Goal: Find specific page/section: Find specific page/section

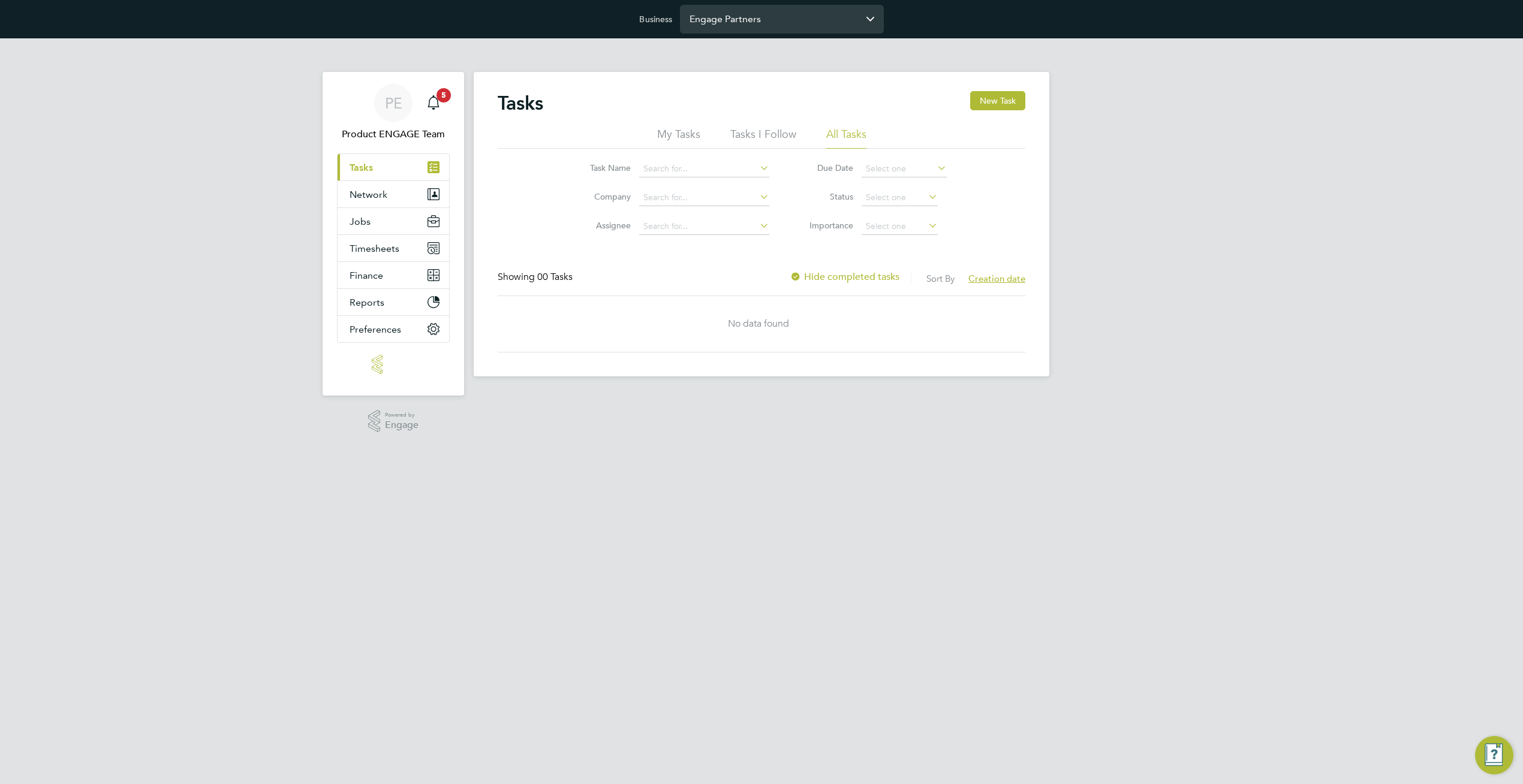
click at [831, 20] on input "Engage Partners" at bounding box center [782, 19] width 204 height 28
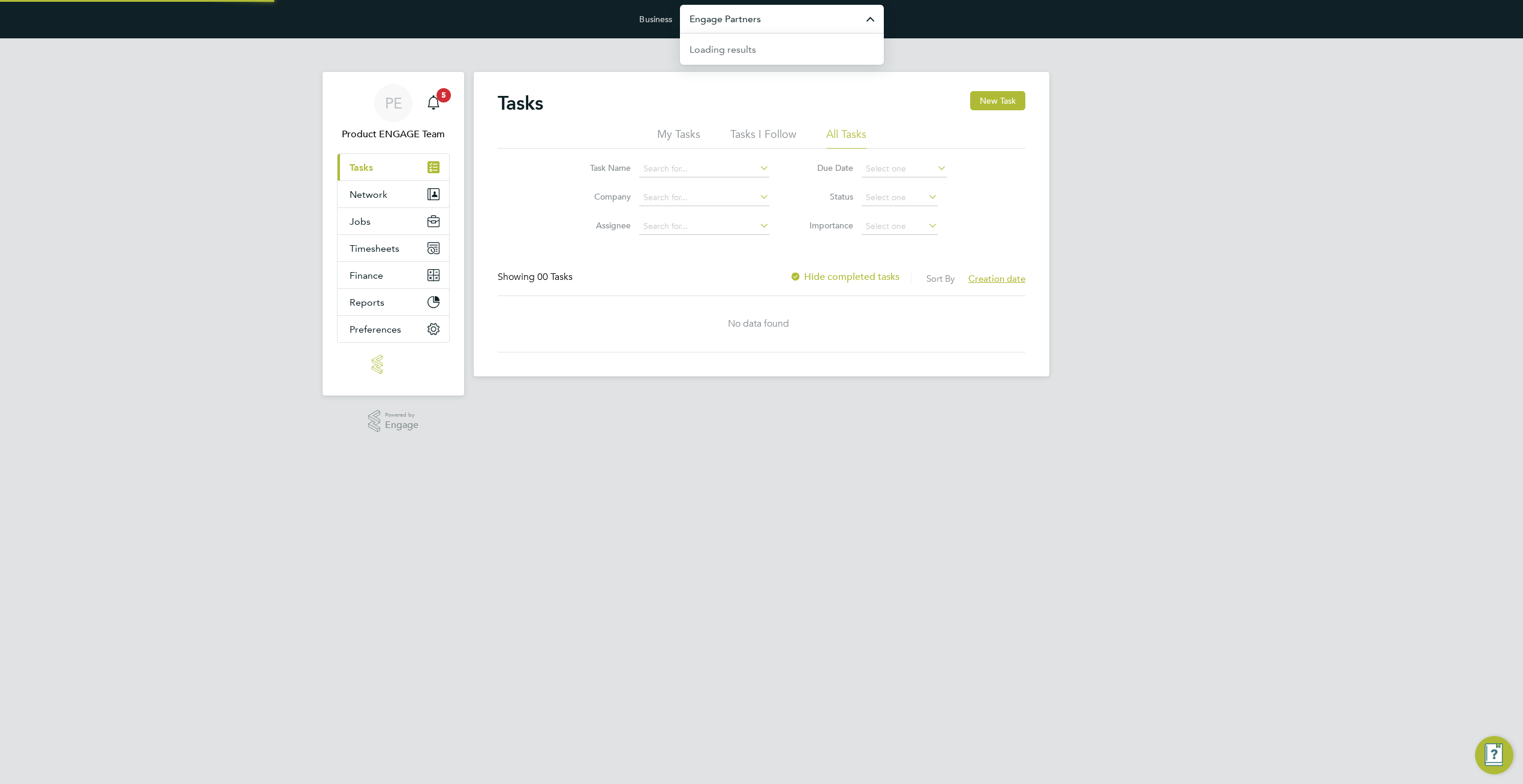
click at [831, 20] on input "Engage Partners" at bounding box center [782, 19] width 204 height 28
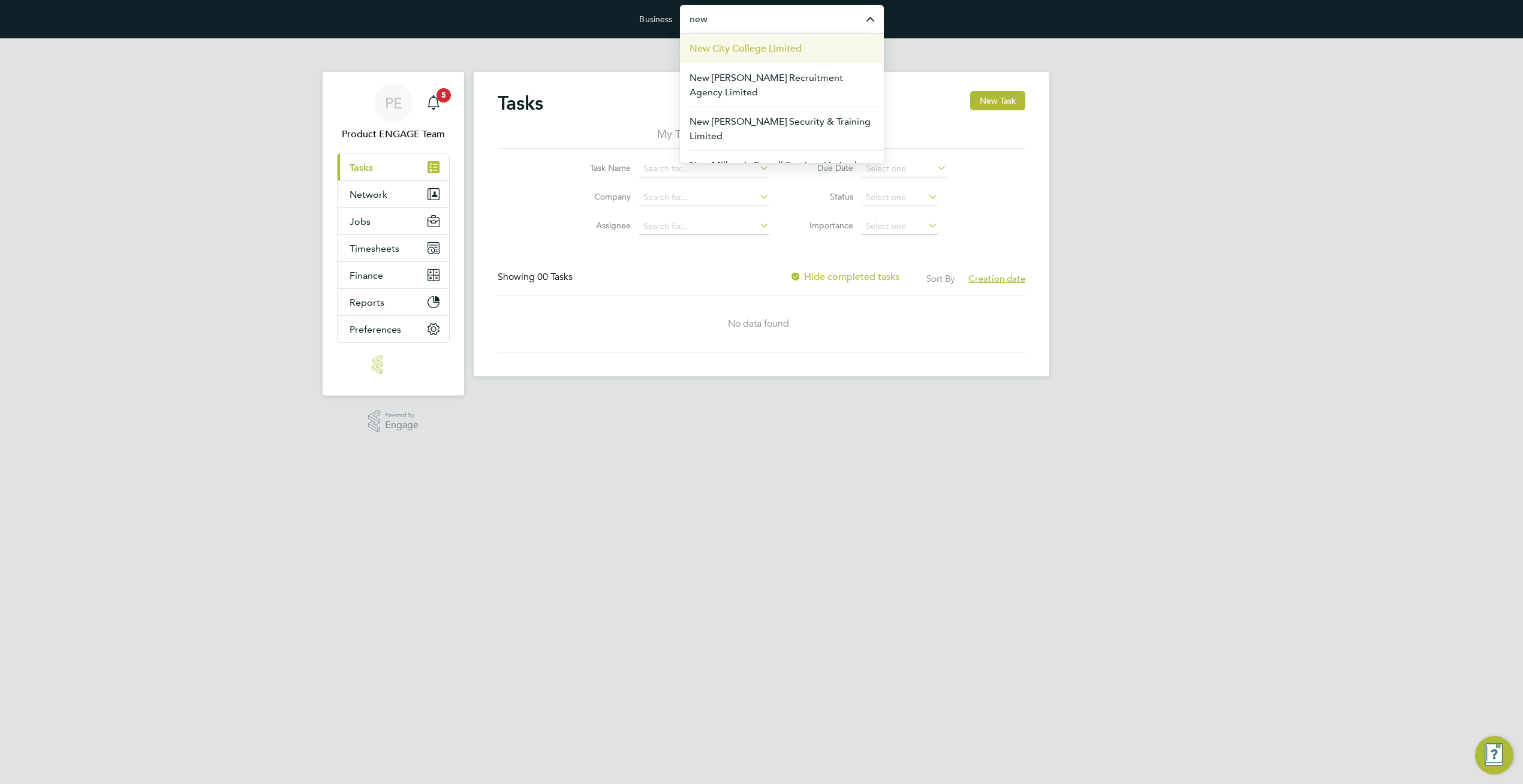
click at [810, 46] on li "New City College Limited" at bounding box center [782, 48] width 204 height 29
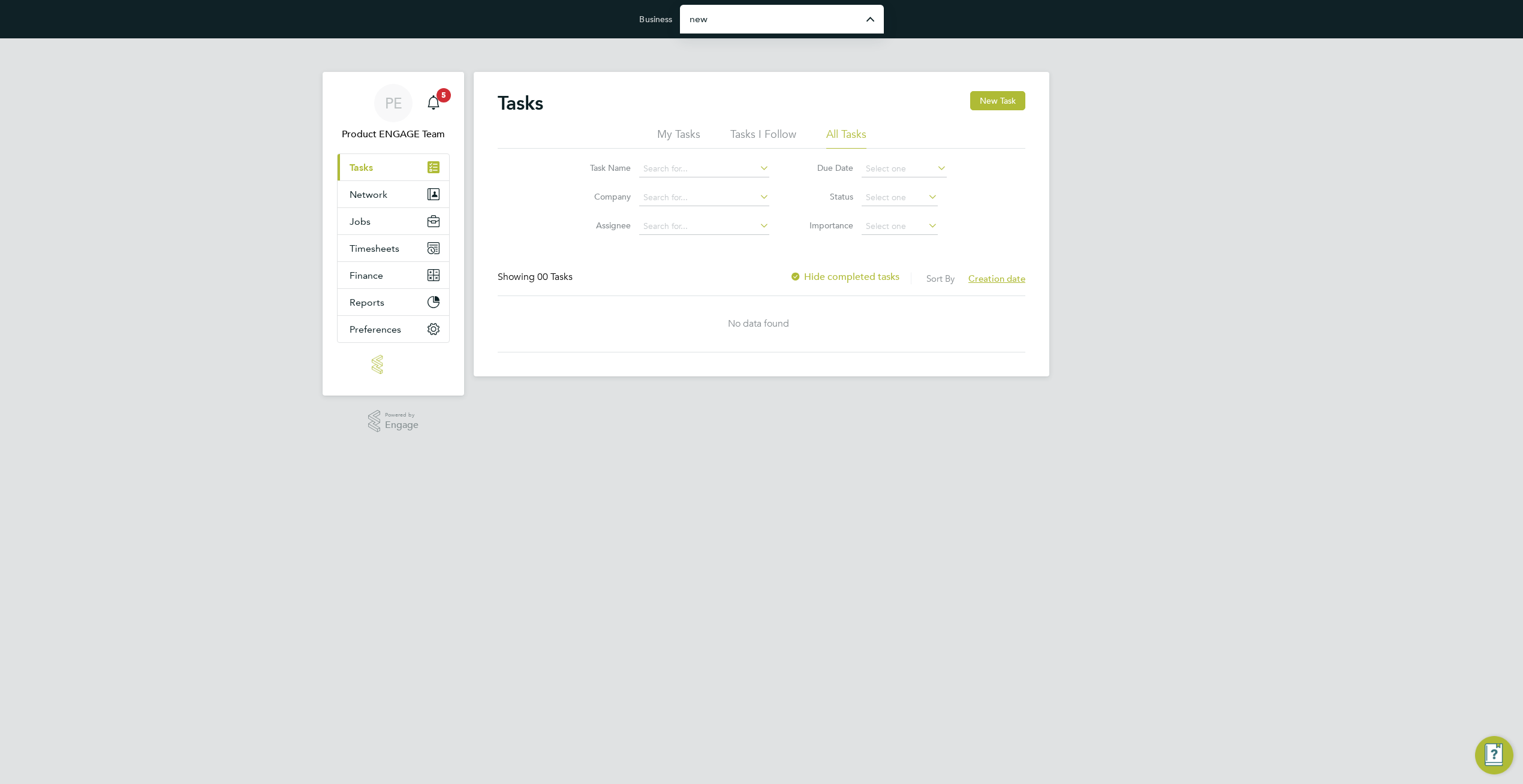
type input "New City College Limited"
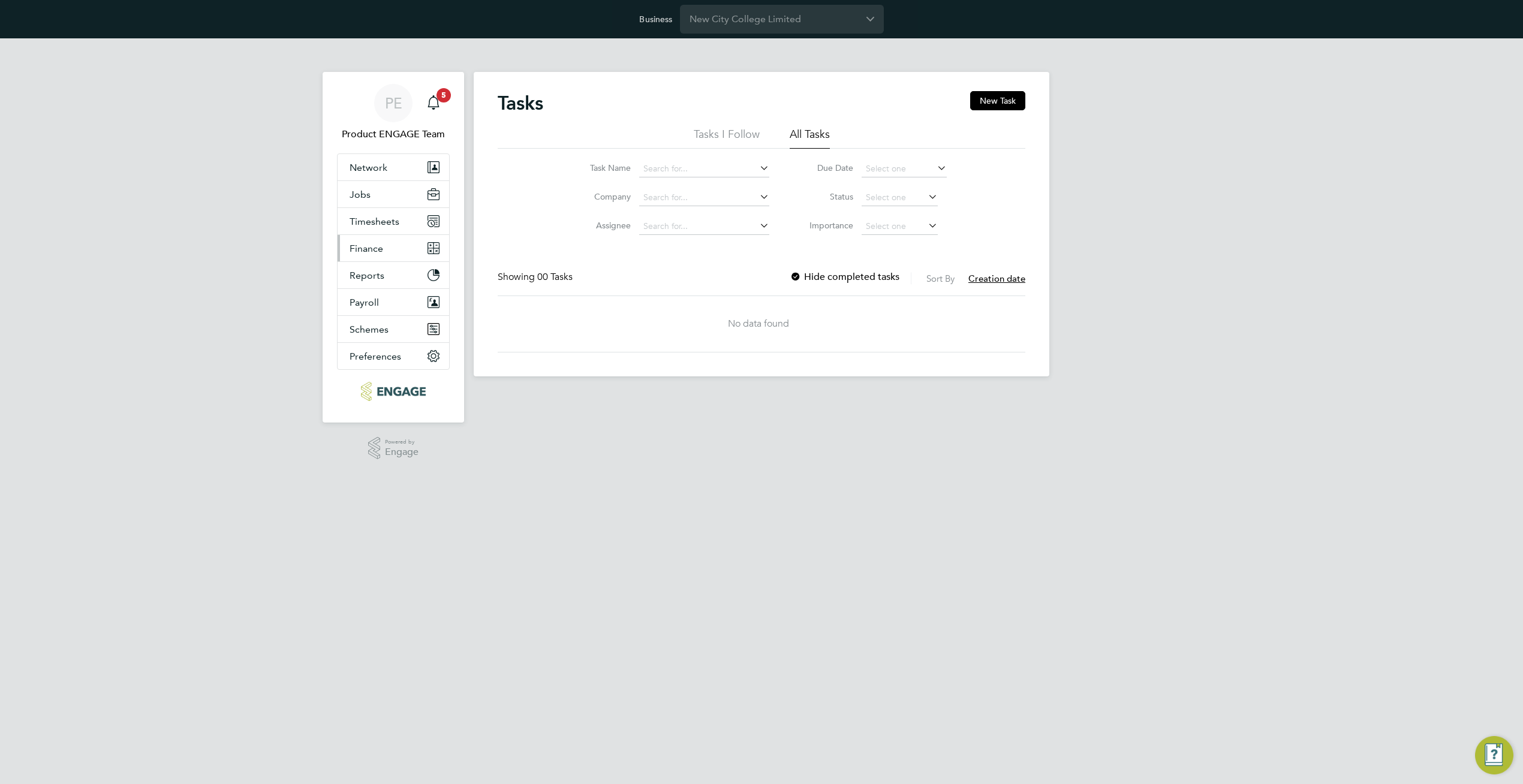
click at [369, 250] on span "Finance" at bounding box center [366, 248] width 33 height 11
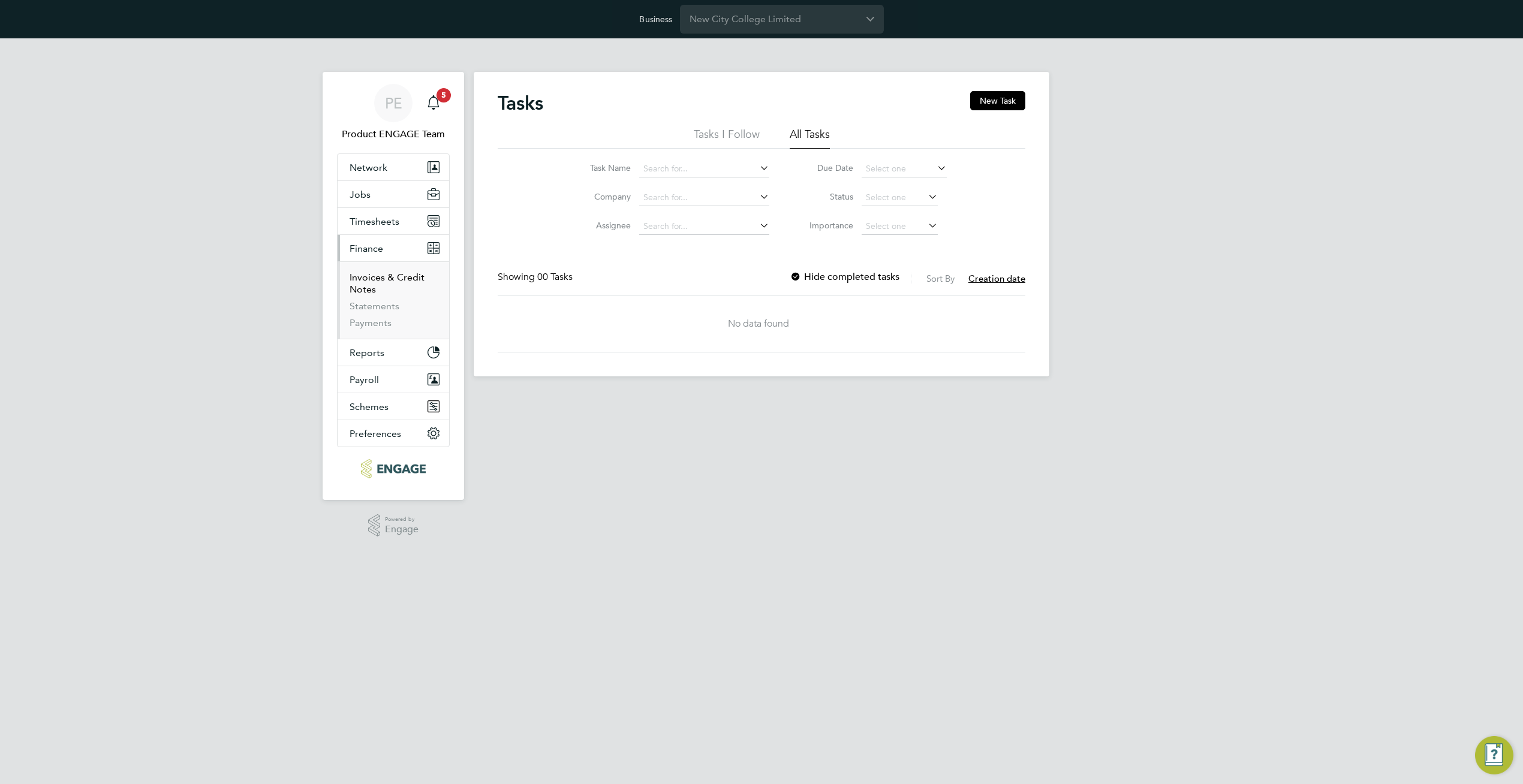
click at [364, 284] on link "Invoices & Credit Notes" at bounding box center [387, 283] width 75 height 24
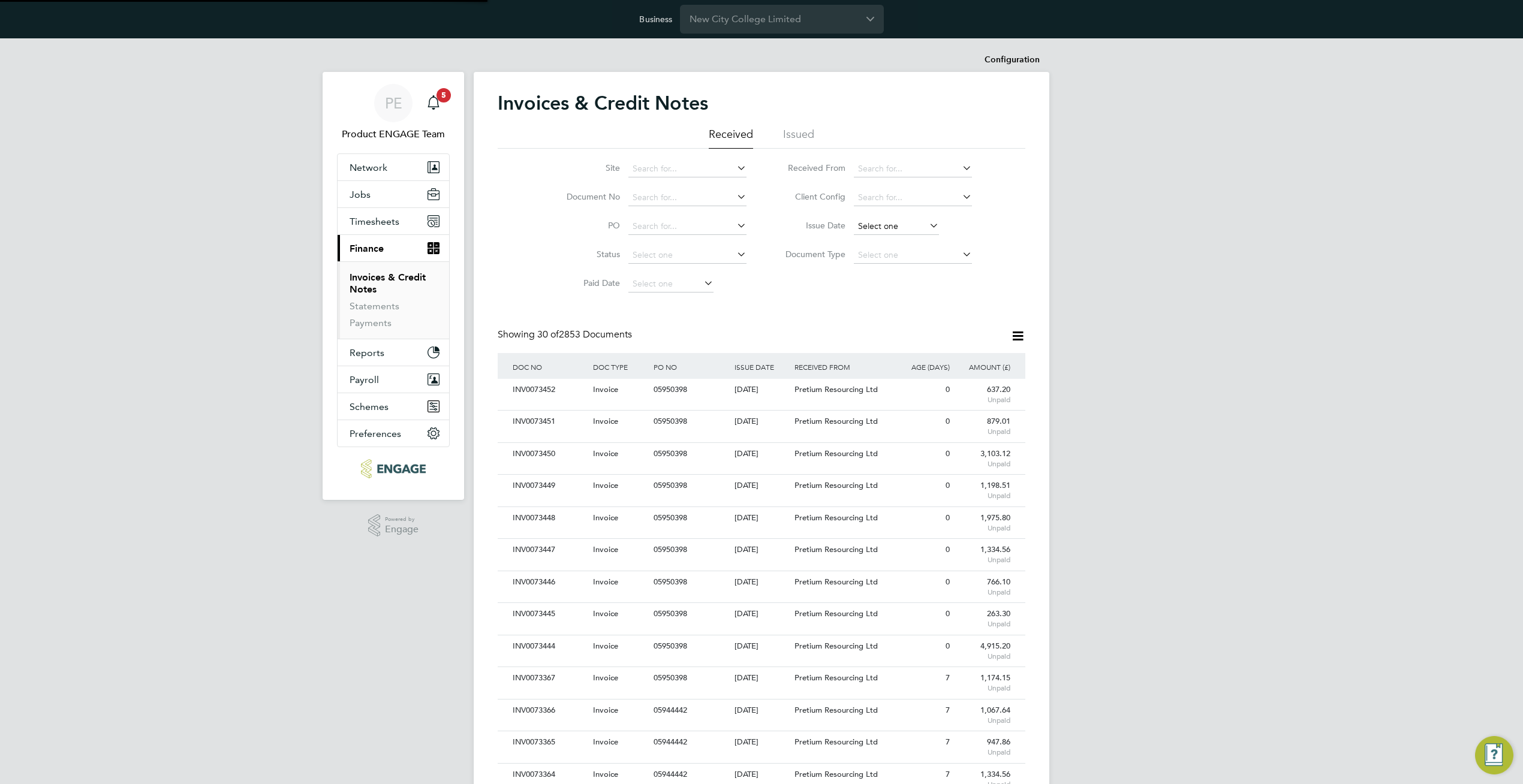
click at [909, 228] on input at bounding box center [896, 227] width 85 height 17
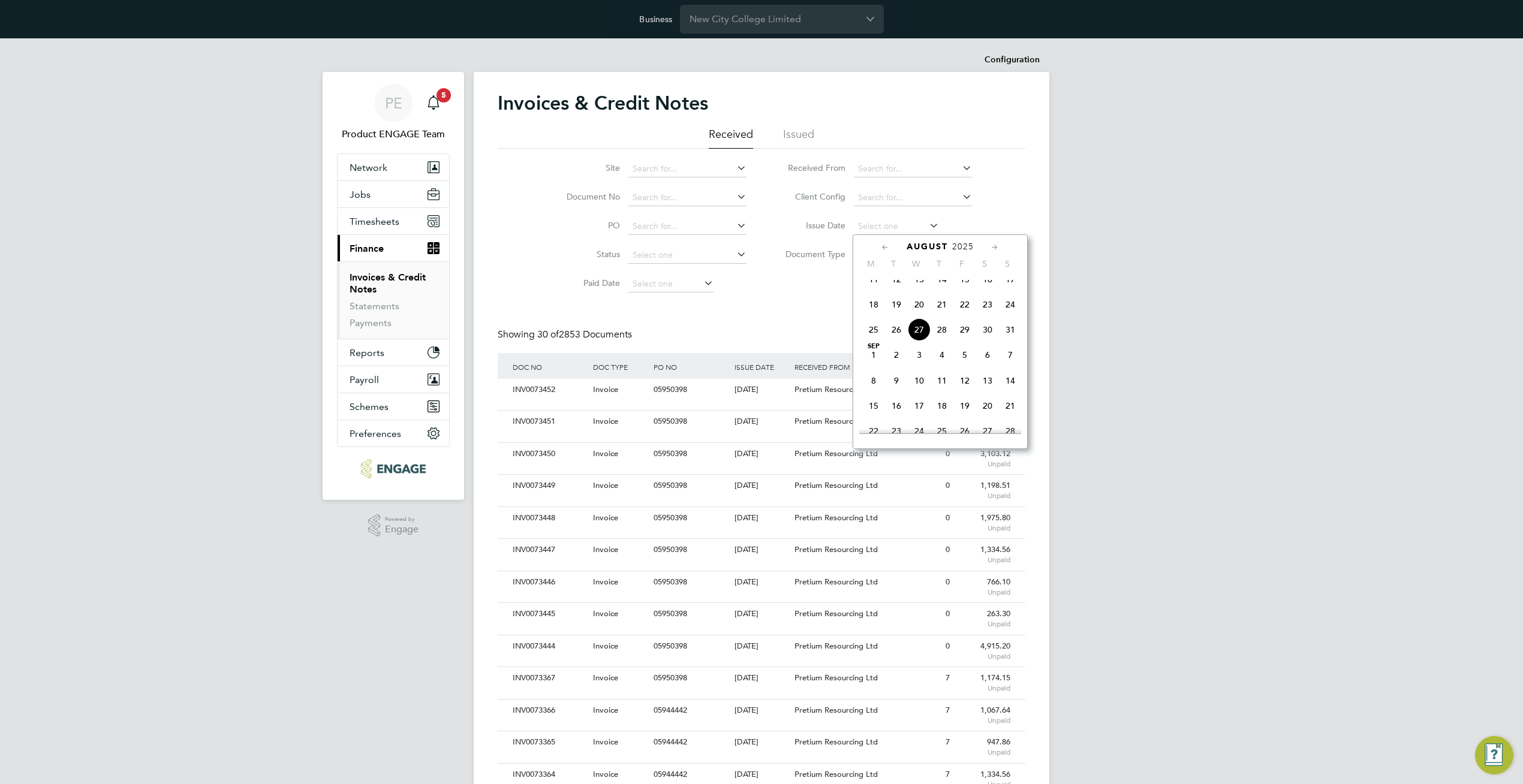
click at [918, 336] on span "27" at bounding box center [919, 330] width 23 height 23
type input "[DATE]"
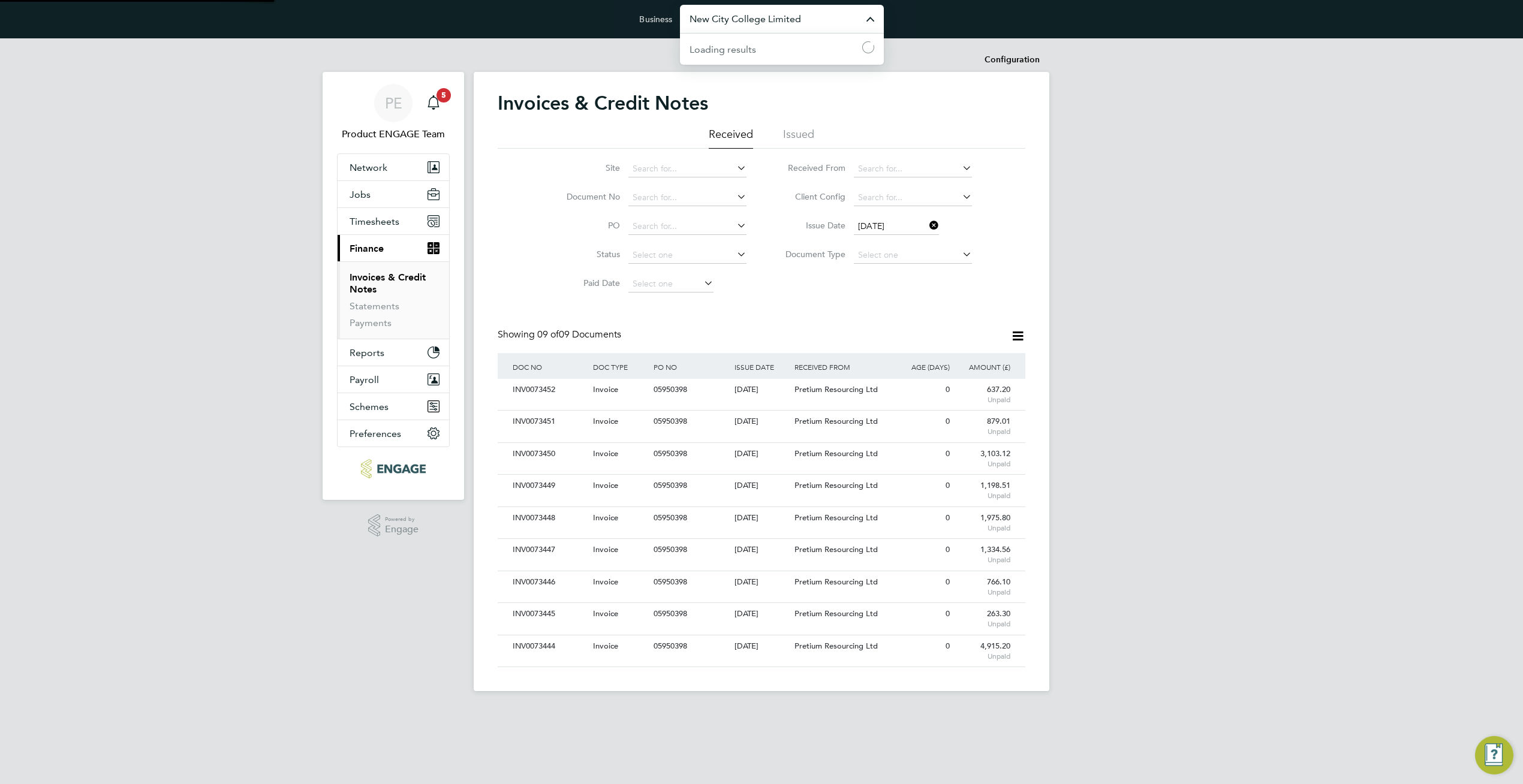
click at [767, 21] on input "New City College Limited" at bounding box center [782, 19] width 204 height 28
click at [783, 49] on span "Amazing Recruitment Limited" at bounding box center [754, 49] width 130 height 15
type input "Amazing Recruitment Limited"
